Goal: Transaction & Acquisition: Purchase product/service

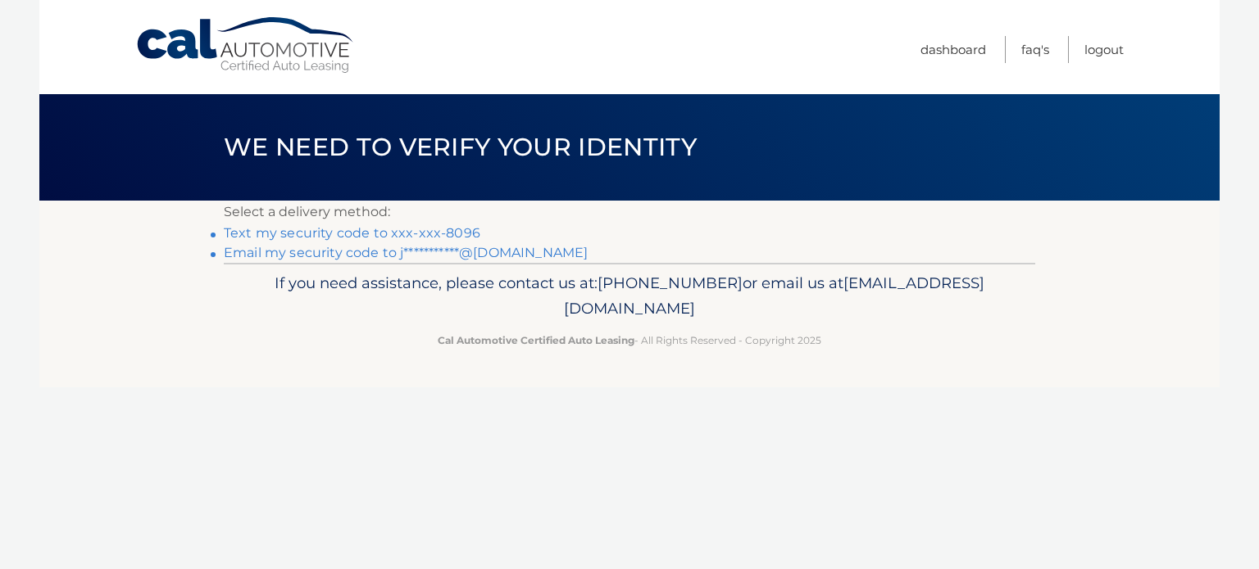
click at [427, 247] on link "**********" at bounding box center [406, 253] width 364 height 16
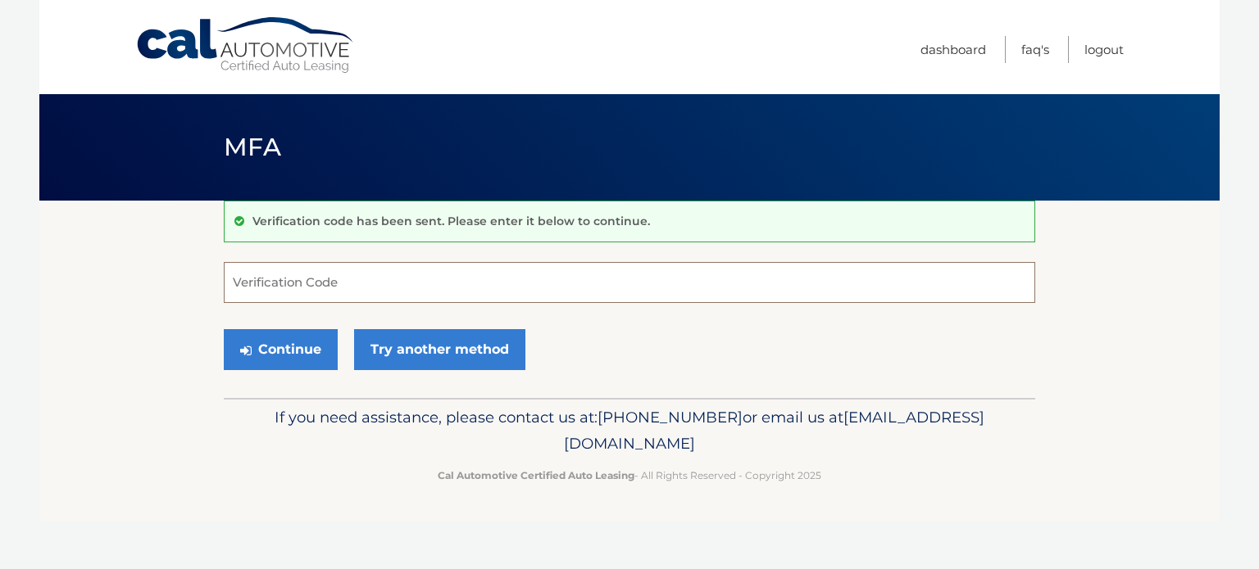
click at [325, 287] on input "Verification Code" at bounding box center [629, 282] width 811 height 41
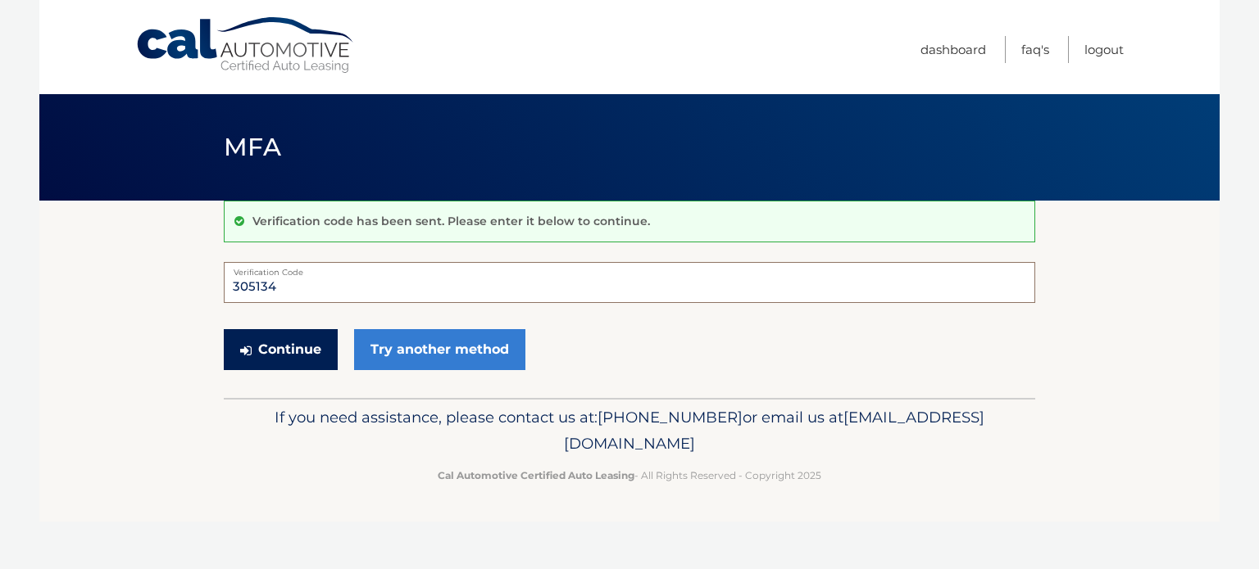
type input "305134"
click at [281, 341] on button "Continue" at bounding box center [281, 349] width 114 height 41
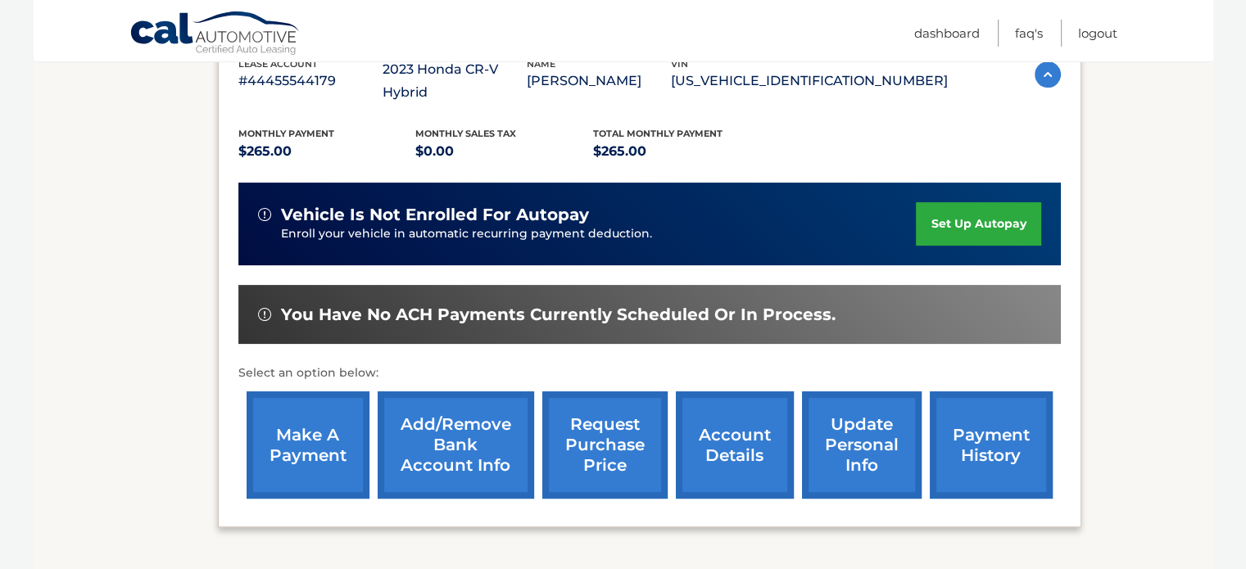
scroll to position [321, 0]
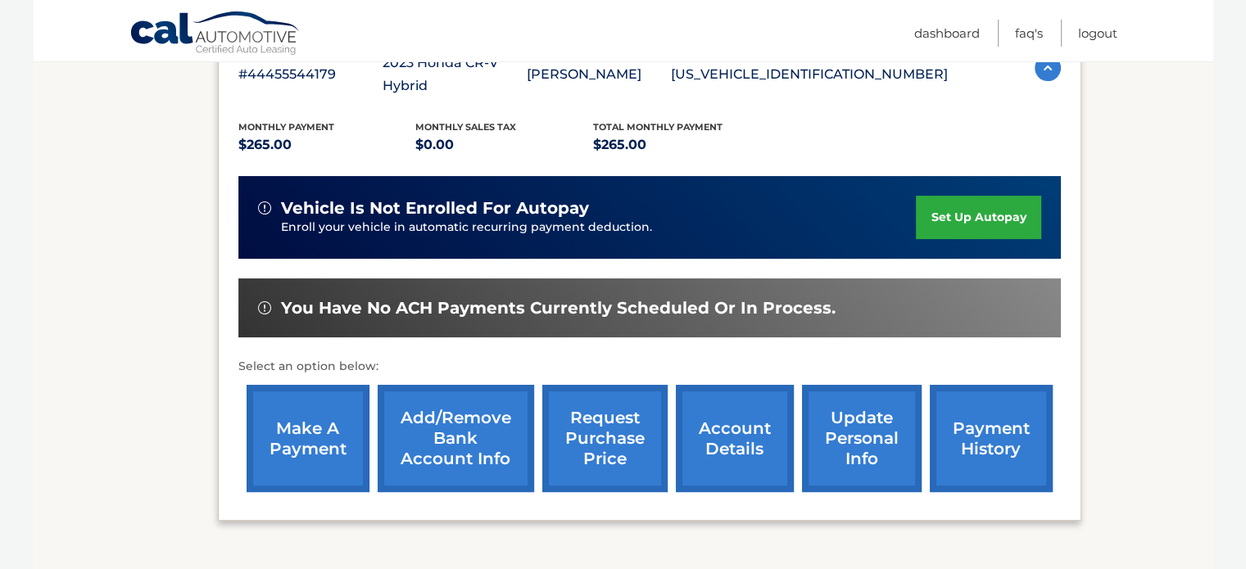
click at [302, 399] on link "make a payment" at bounding box center [308, 438] width 123 height 107
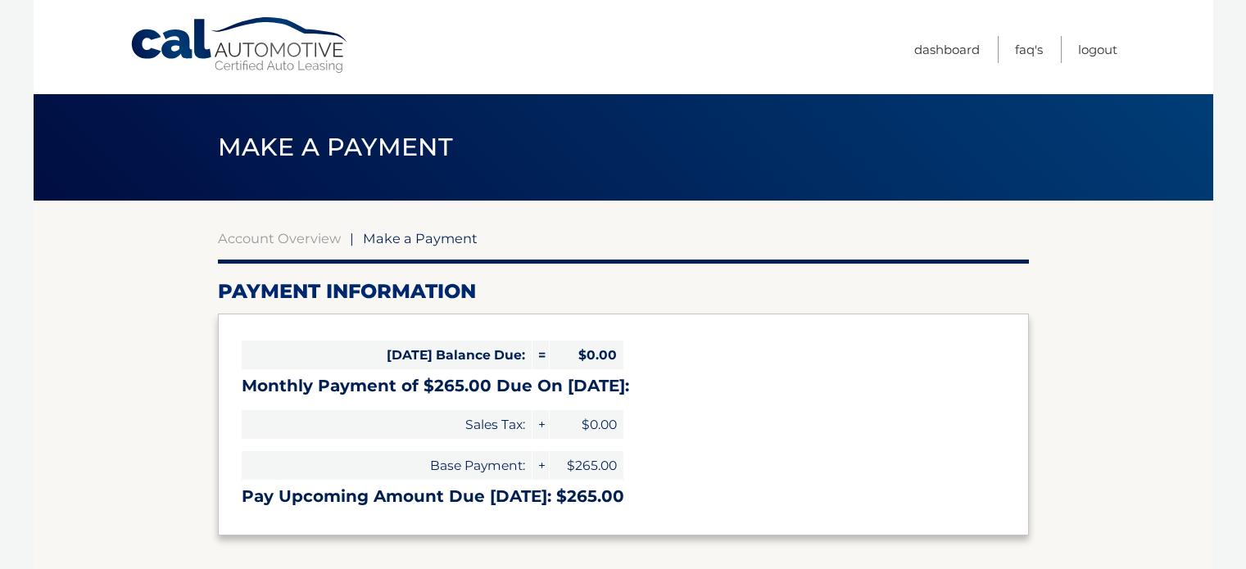
select select "ZTYxZTdhZTktMzk3NC00YTE2LThmNWItZWY2ZWNiNTNkY2Y3"
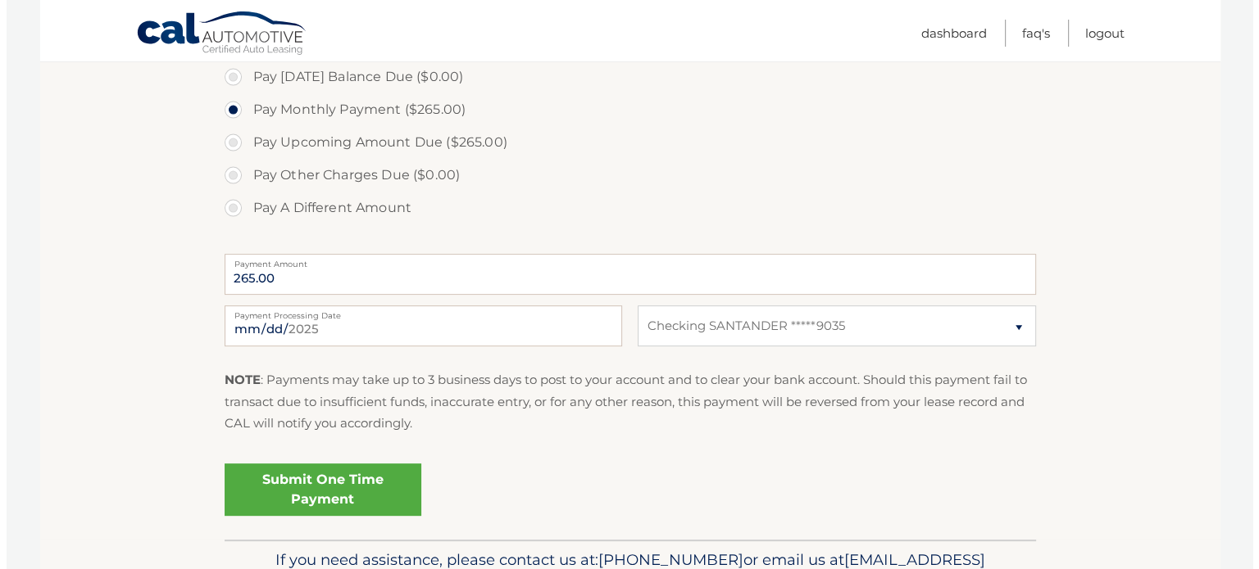
scroll to position [510, 0]
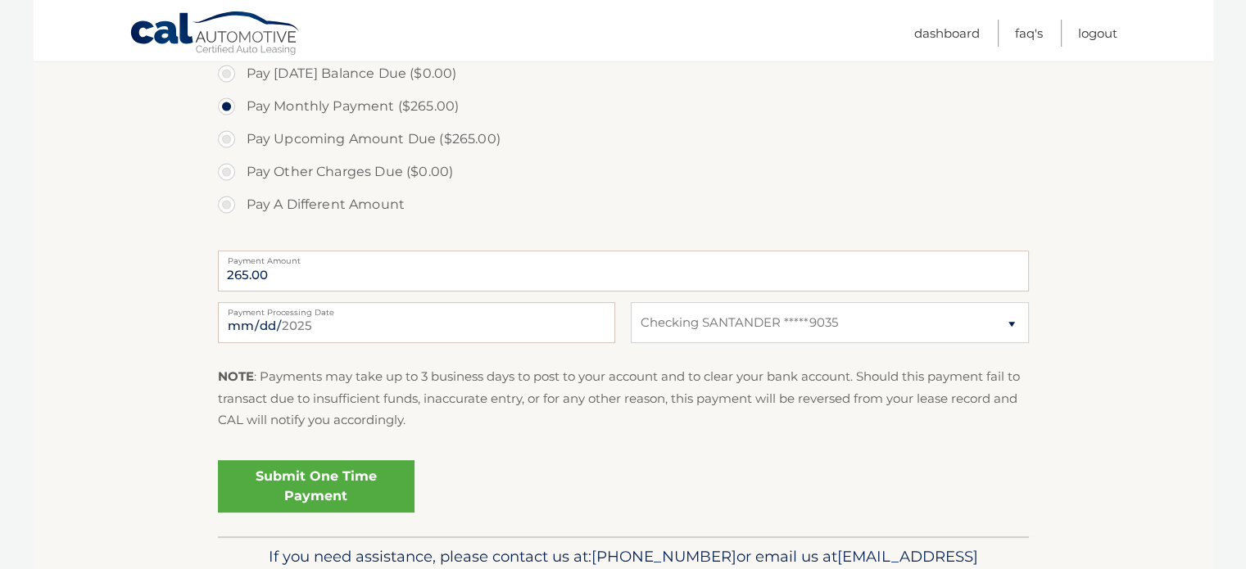
click at [288, 472] on link "Submit One Time Payment" at bounding box center [316, 486] width 197 height 52
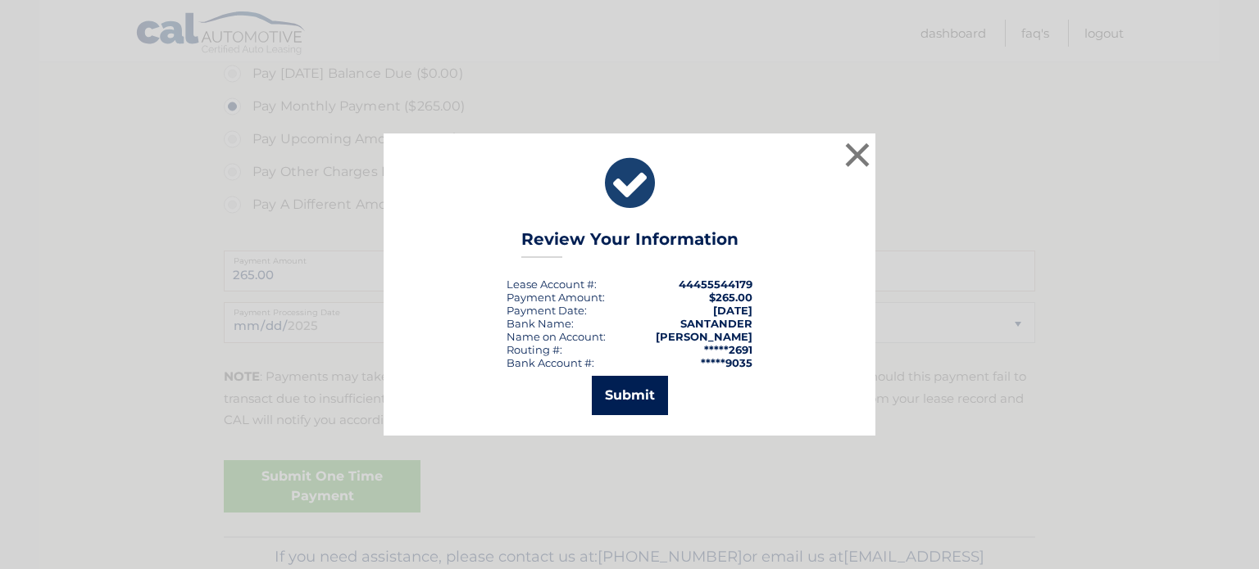
click at [619, 394] on button "Submit" at bounding box center [630, 395] width 76 height 39
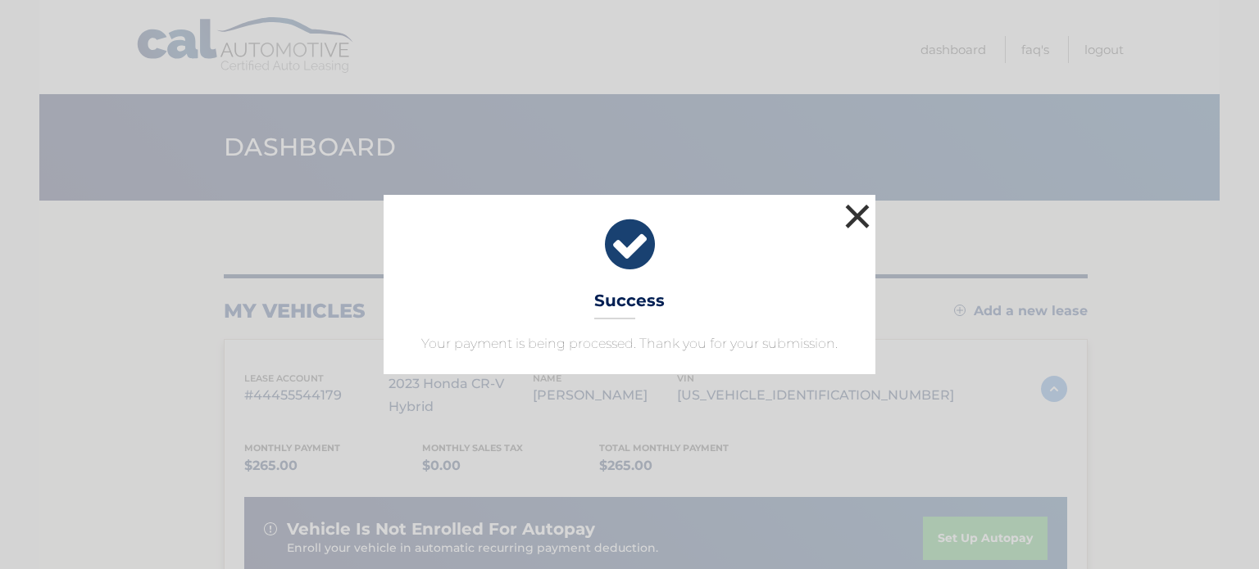
click at [862, 219] on button "×" at bounding box center [857, 216] width 33 height 33
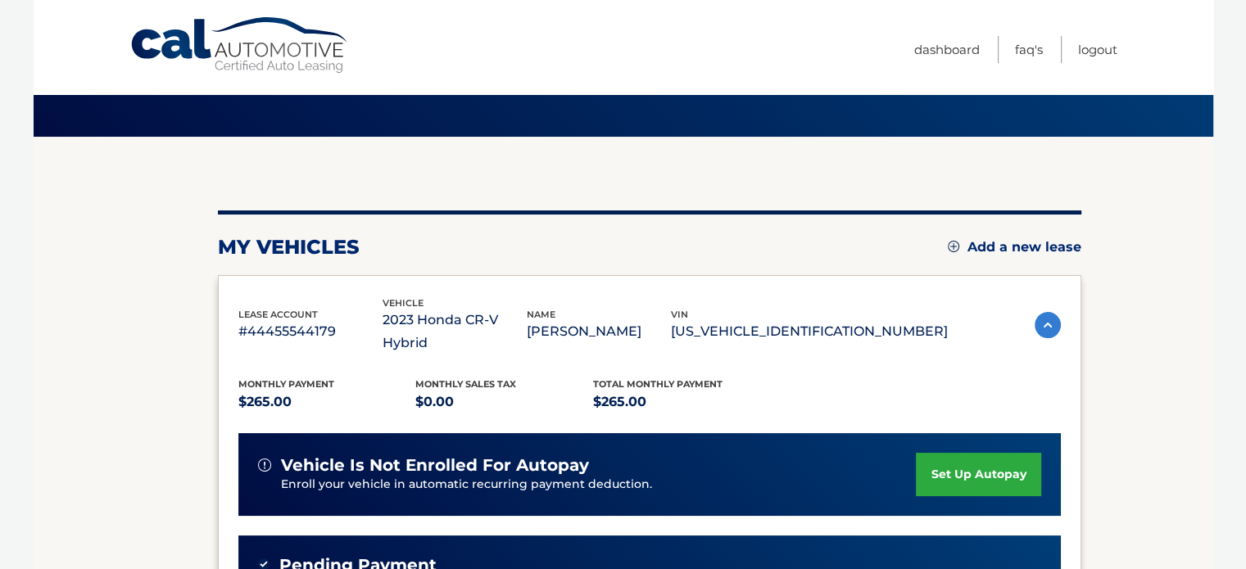
scroll to position [31, 0]
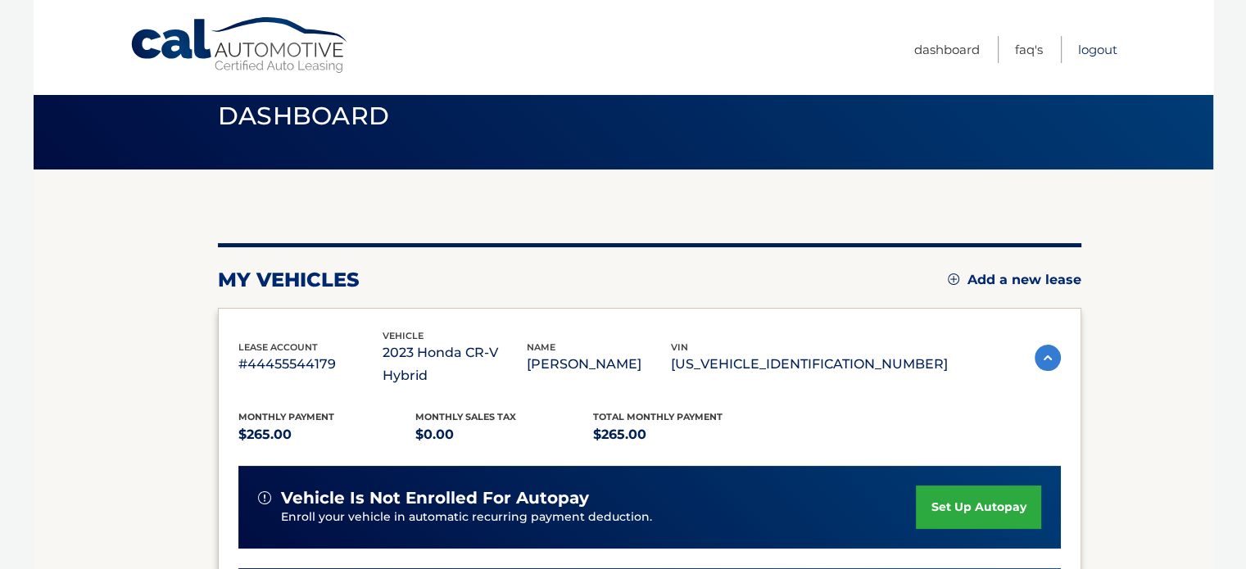
click at [1090, 52] on link "Logout" at bounding box center [1097, 49] width 39 height 27
